Goal: Task Accomplishment & Management: Manage account settings

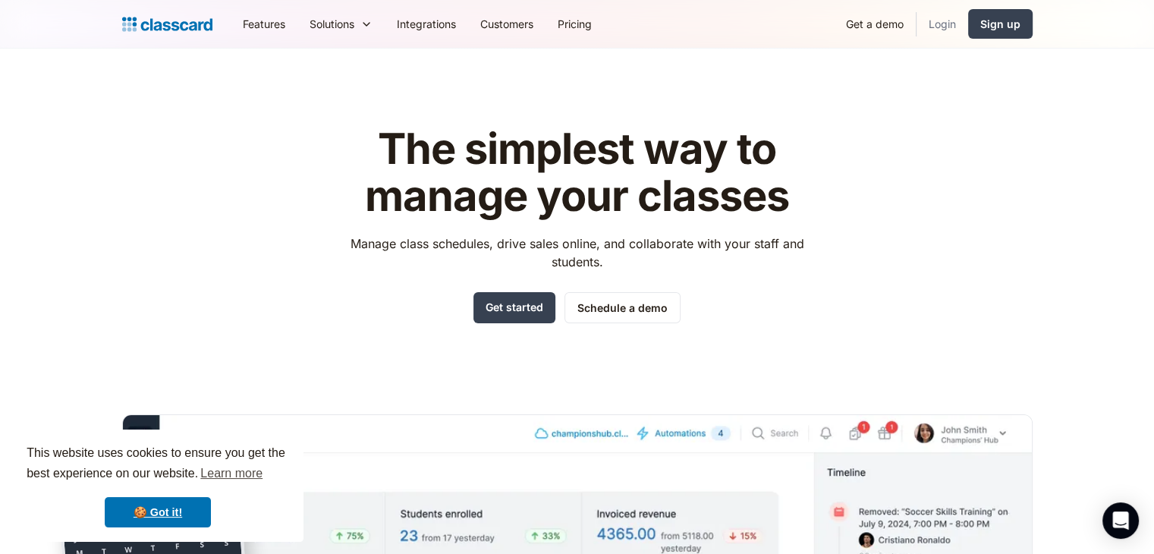
click at [934, 25] on link "Login" at bounding box center [942, 24] width 52 height 34
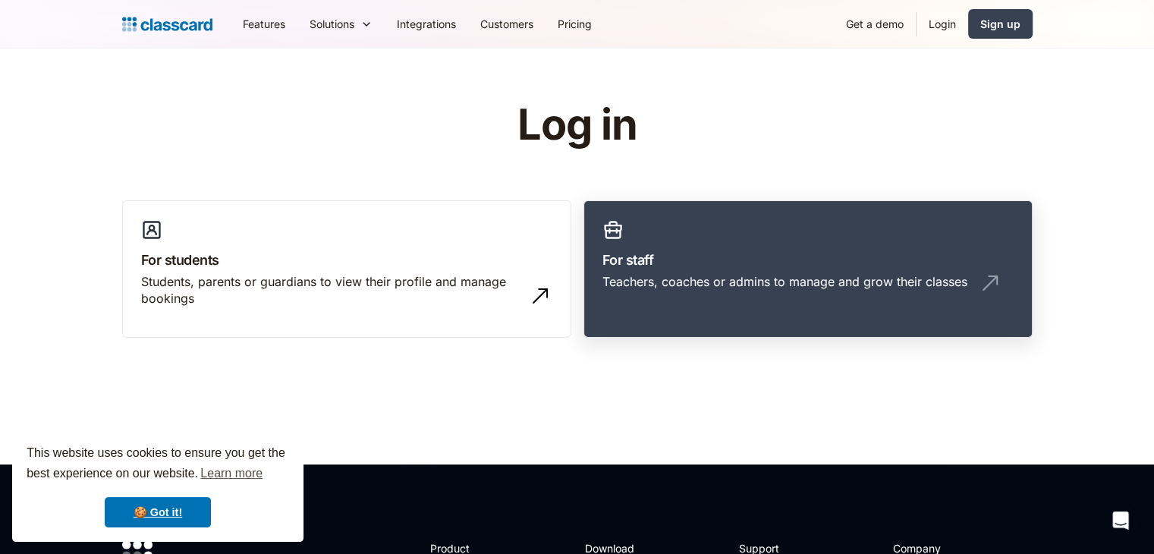
click at [688, 290] on div "Teachers, coaches or admins to manage and grow their classes" at bounding box center [807, 287] width 411 height 29
